Goal: Check status: Check status

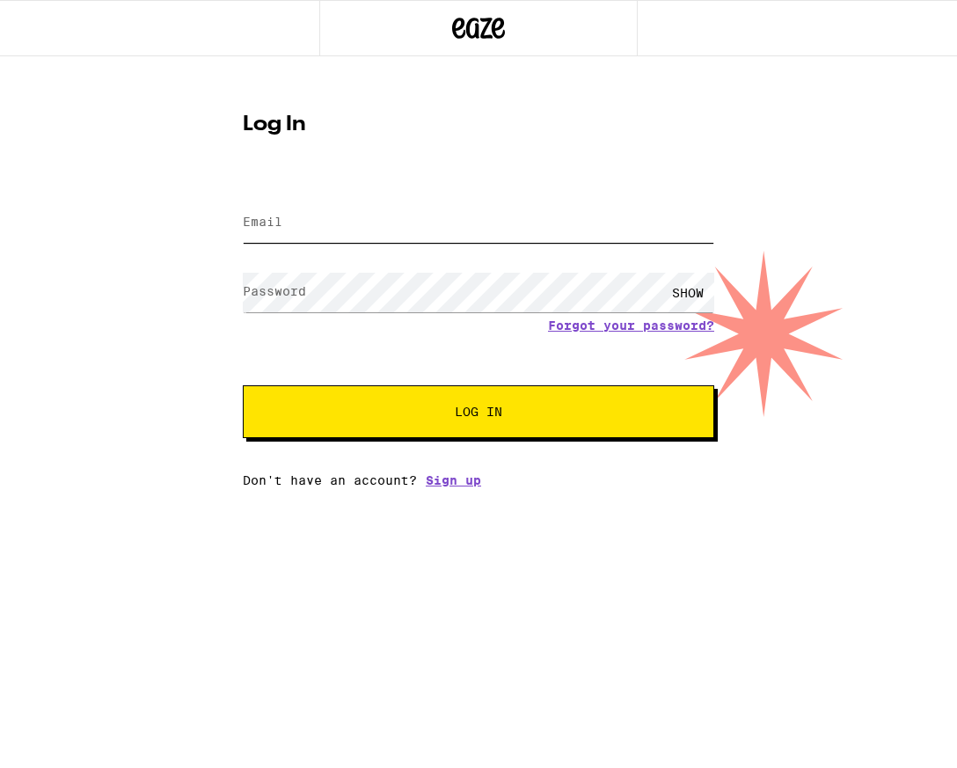
type input "[PERSON_NAME][EMAIL_ADDRESS][PERSON_NAME][DOMAIN_NAME]"
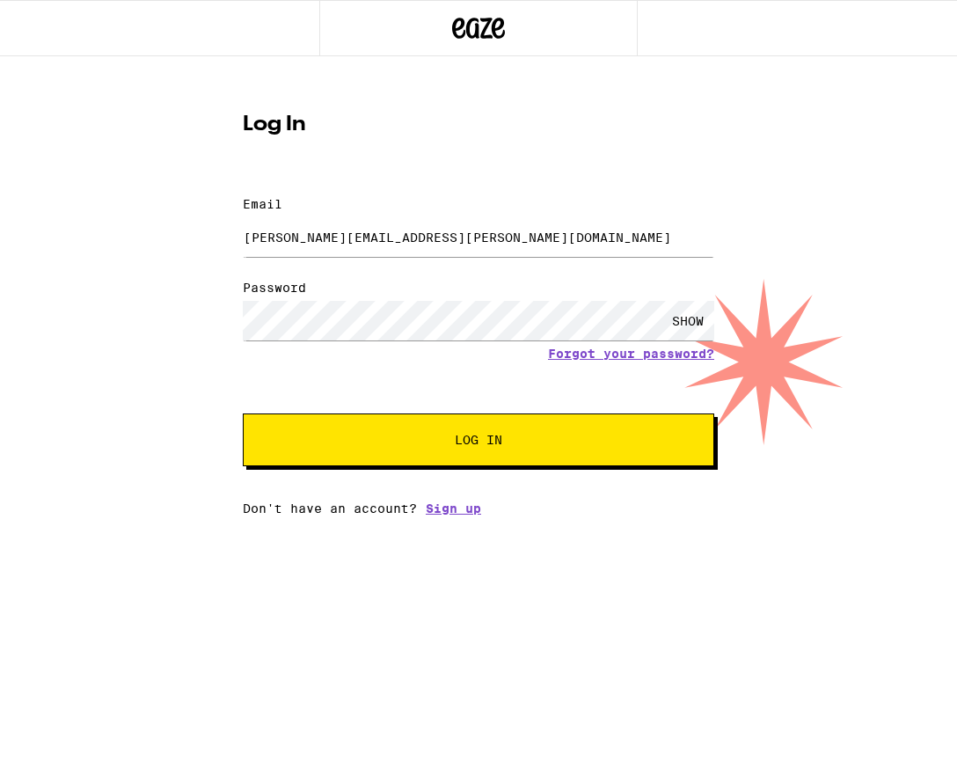
click at [383, 420] on button "Log In" at bounding box center [478, 439] width 471 height 53
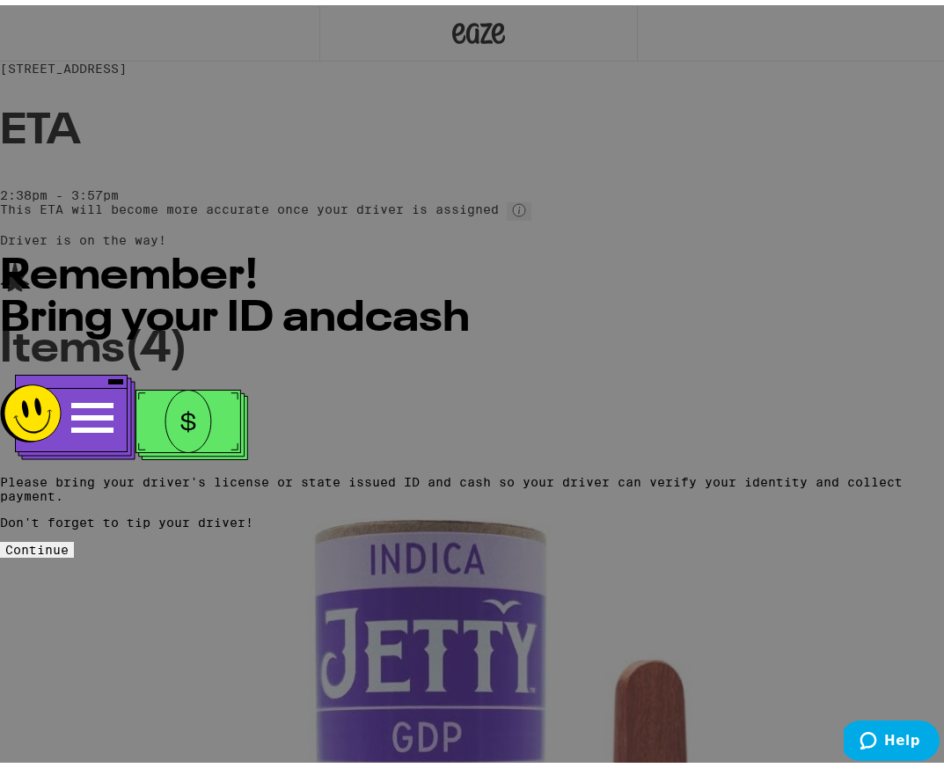
click at [74, 536] on button "Continue" at bounding box center [37, 544] width 74 height 16
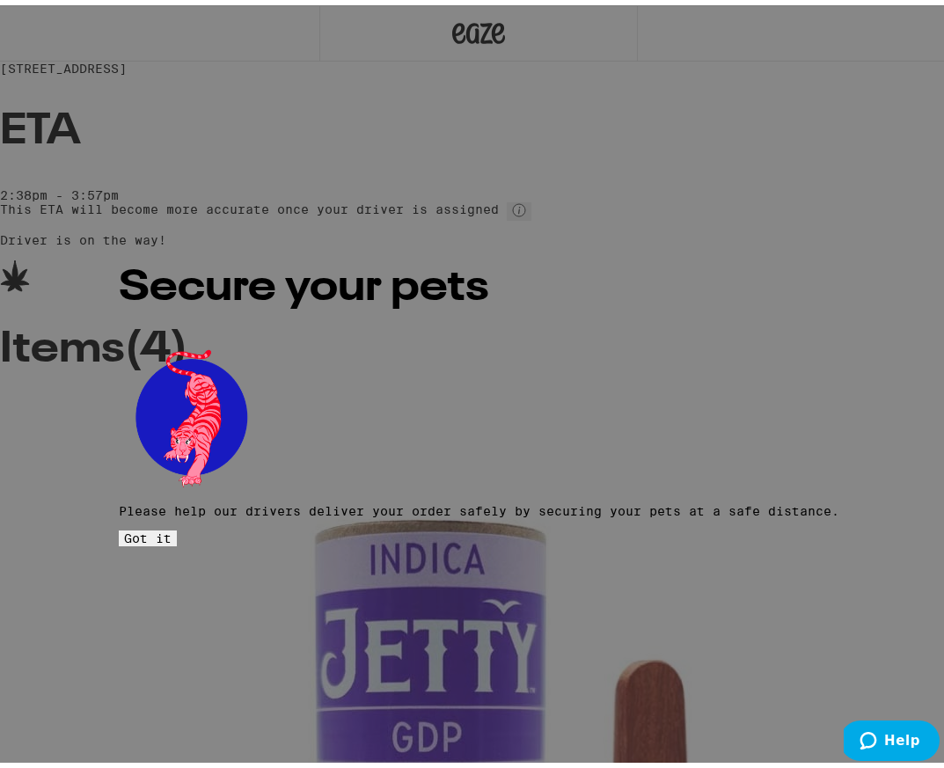
click at [0, 0] on div "Secure your pets Please help our drivers deliver your order safely by securing …" at bounding box center [0, 0] width 0 height 0
click at [171, 526] on span "Got it" at bounding box center [147, 533] width 47 height 14
